Goal: Share content

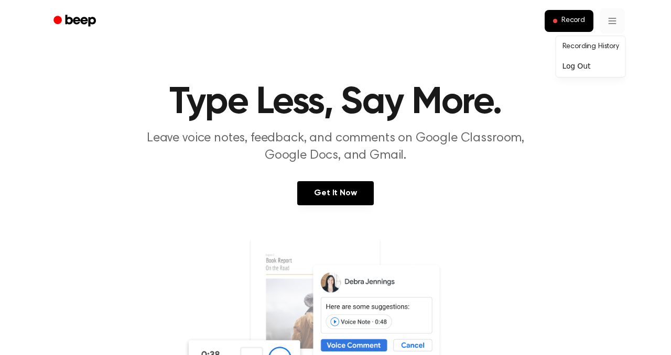
click at [559, 20] on button "Record" at bounding box center [569, 21] width 49 height 22
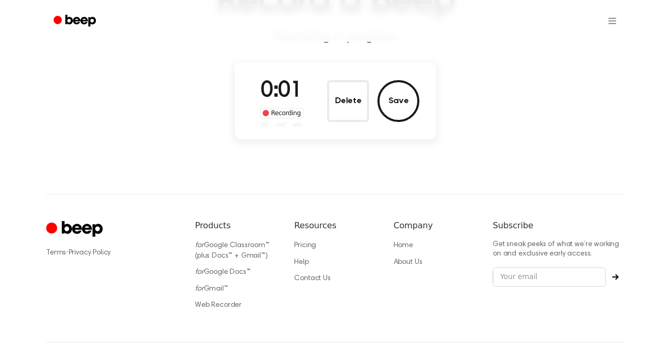
scroll to position [103, 0]
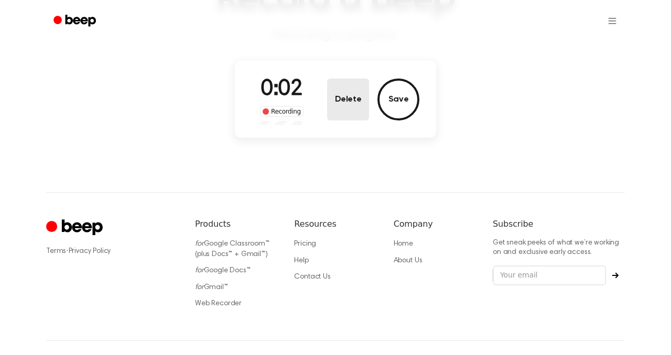
click at [348, 112] on button "Delete" at bounding box center [348, 100] width 42 height 42
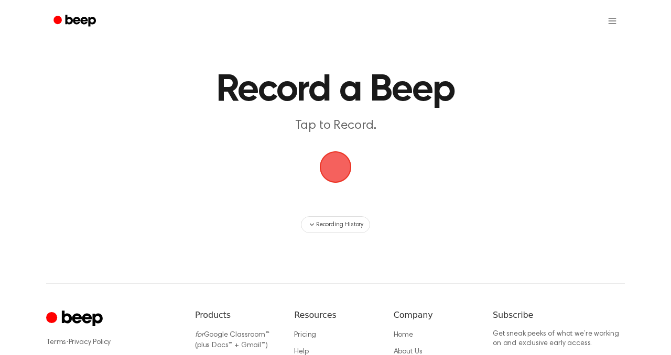
scroll to position [0, 0]
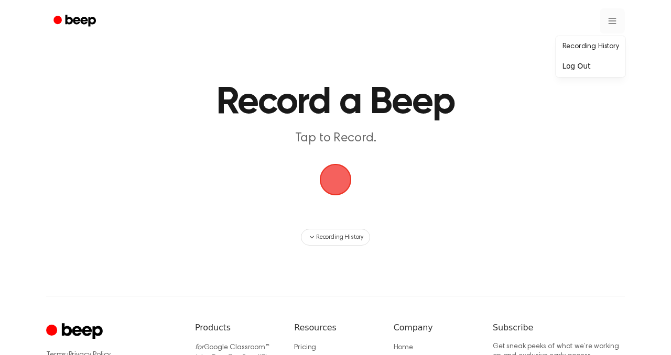
click at [621, 17] on html "Record a Beep Tap to Record. Recording History ⚠️ We are experiencing issues wi…" at bounding box center [335, 247] width 671 height 495
click at [597, 45] on link "Recording History" at bounding box center [590, 46] width 65 height 17
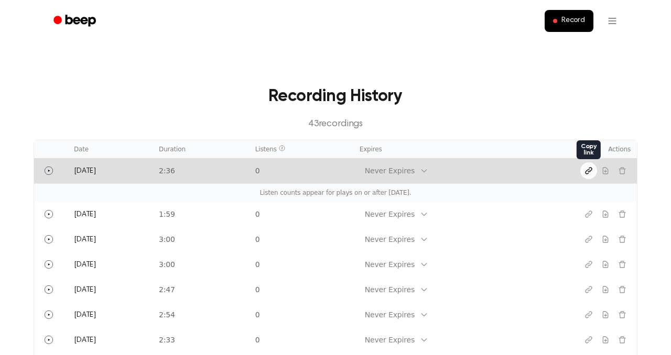
click at [587, 169] on icon "Copy link" at bounding box center [589, 171] width 8 height 8
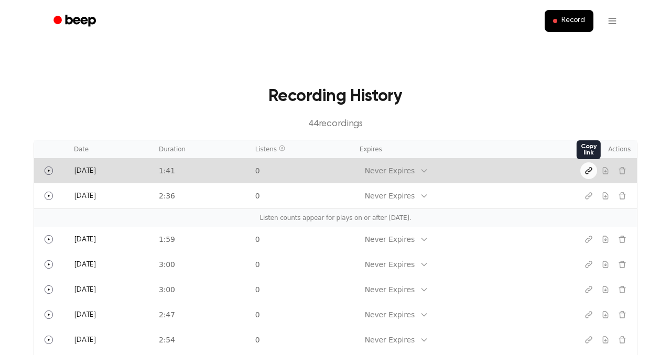
click at [589, 168] on icon "Copy link" at bounding box center [589, 171] width 8 height 8
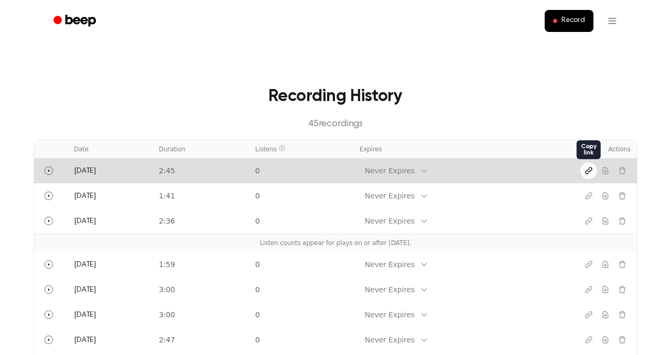
click at [589, 171] on icon "Copy link" at bounding box center [589, 171] width 8 height 8
click at [586, 174] on icon "Copy link" at bounding box center [589, 171] width 6 height 6
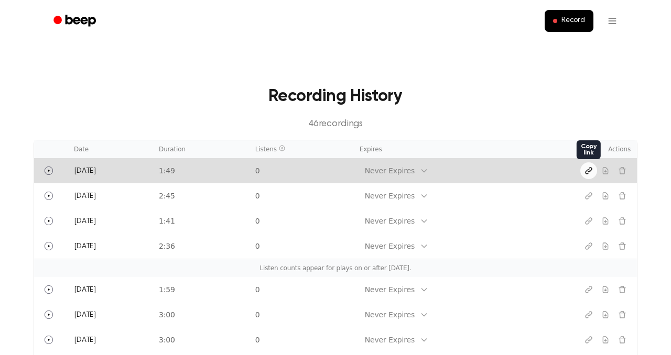
click at [585, 172] on icon "Copy link" at bounding box center [589, 171] width 8 height 8
